Goal: Transaction & Acquisition: Purchase product/service

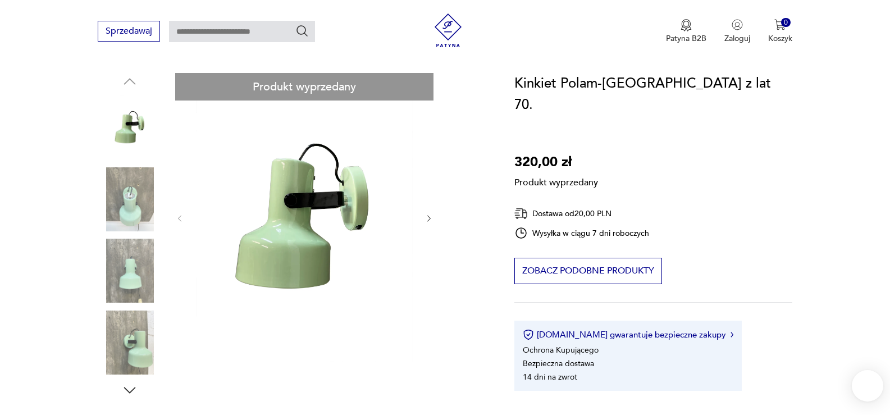
click at [131, 390] on div "Produkt wyprzedany Opis produktu Miętowy kinkiet Polam Gdańsk z lat 80, po grun…" at bounding box center [293, 362] width 390 height 578
click at [129, 390] on div "Produkt wyprzedany Opis produktu Miętowy kinkiet Polam Gdańsk z lat 80, po grun…" at bounding box center [293, 362] width 390 height 578
click at [129, 386] on div "Produkt wyprzedany Opis produktu Miętowy kinkiet Polam Gdańsk z lat 80, po grun…" at bounding box center [293, 362] width 390 height 578
click at [429, 222] on div "Produkt wyprzedany Opis produktu Miętowy kinkiet Polam Gdańsk z lat 80, po grun…" at bounding box center [293, 362] width 390 height 578
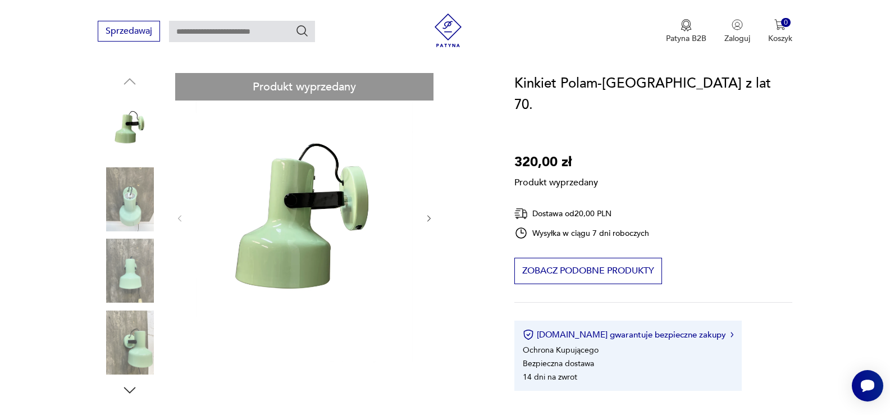
click at [429, 216] on div "Produkt wyprzedany Opis produktu Miętowy kinkiet Polam Gdańsk z lat 80, po grun…" at bounding box center [293, 362] width 390 height 578
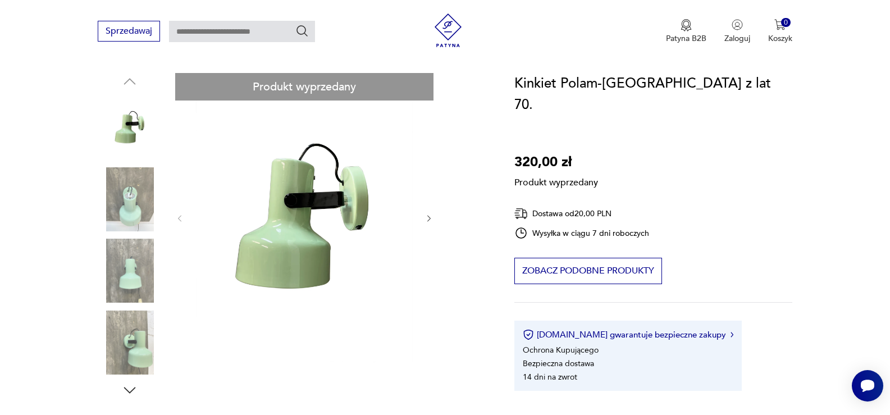
click at [143, 202] on div "Produkt wyprzedany Opis produktu Miętowy kinkiet Polam Gdańsk z lat 80, po grun…" at bounding box center [293, 362] width 390 height 578
click at [131, 263] on div "Produkt wyprzedany Opis produktu Miętowy kinkiet Polam Gdańsk z lat 80, po grun…" at bounding box center [293, 362] width 390 height 578
click at [126, 323] on div "Produkt wyprzedany Opis produktu Miętowy kinkiet Polam Gdańsk z lat 80, po grun…" at bounding box center [293, 362] width 390 height 578
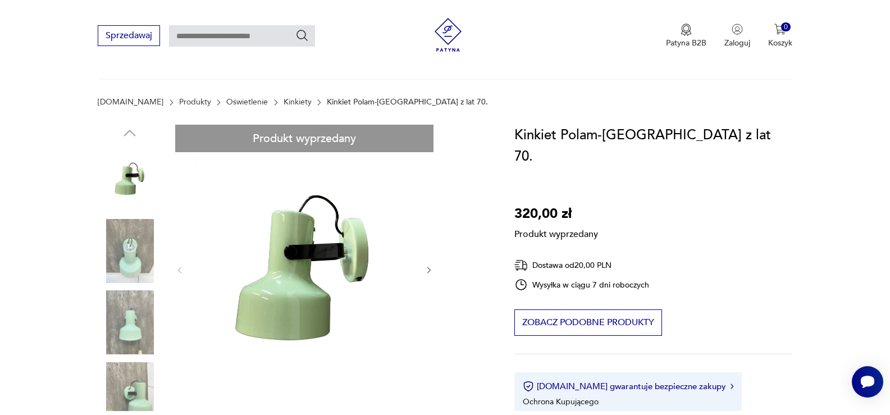
scroll to position [168, 0]
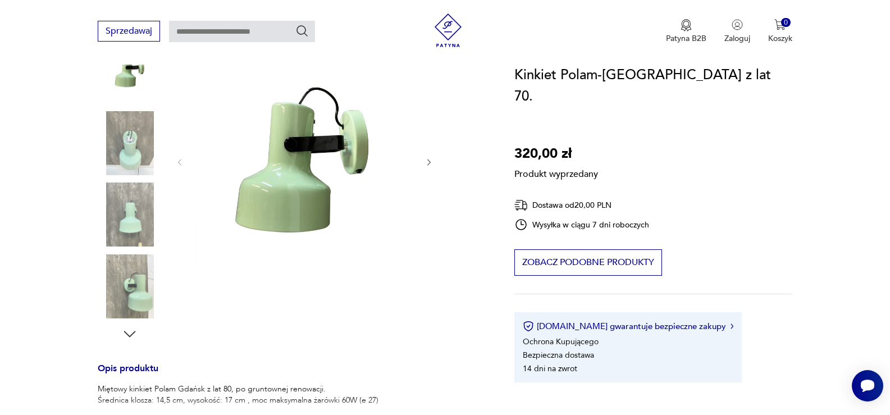
click at [436, 162] on div "Produkt wyprzedany Opis produktu Miętowy kinkiet Polam Gdańsk z lat 80, po grun…" at bounding box center [293, 306] width 390 height 578
click at [429, 157] on div "Produkt wyprzedany Opis produktu Miętowy kinkiet Polam Gdańsk z lat 80, po grun…" at bounding box center [293, 306] width 390 height 578
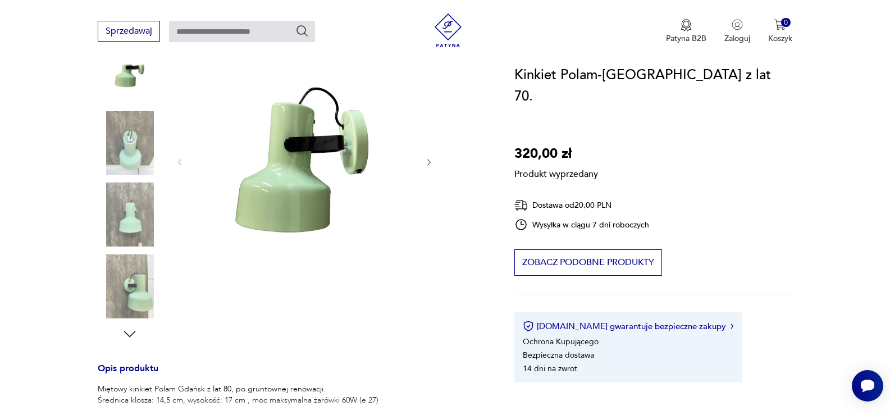
click at [130, 327] on div "Produkt wyprzedany Opis produktu Miętowy kinkiet Polam Gdańsk z lat 80, po grun…" at bounding box center [293, 306] width 390 height 578
click at [128, 336] on div "Produkt wyprzedany Opis produktu Miętowy kinkiet Polam Gdańsk z lat 80, po grun…" at bounding box center [293, 306] width 390 height 578
click at [129, 334] on div "Produkt wyprzedany Opis produktu Miętowy kinkiet Polam Gdańsk z lat 80, po grun…" at bounding box center [293, 306] width 390 height 578
